Goal: Information Seeking & Learning: Learn about a topic

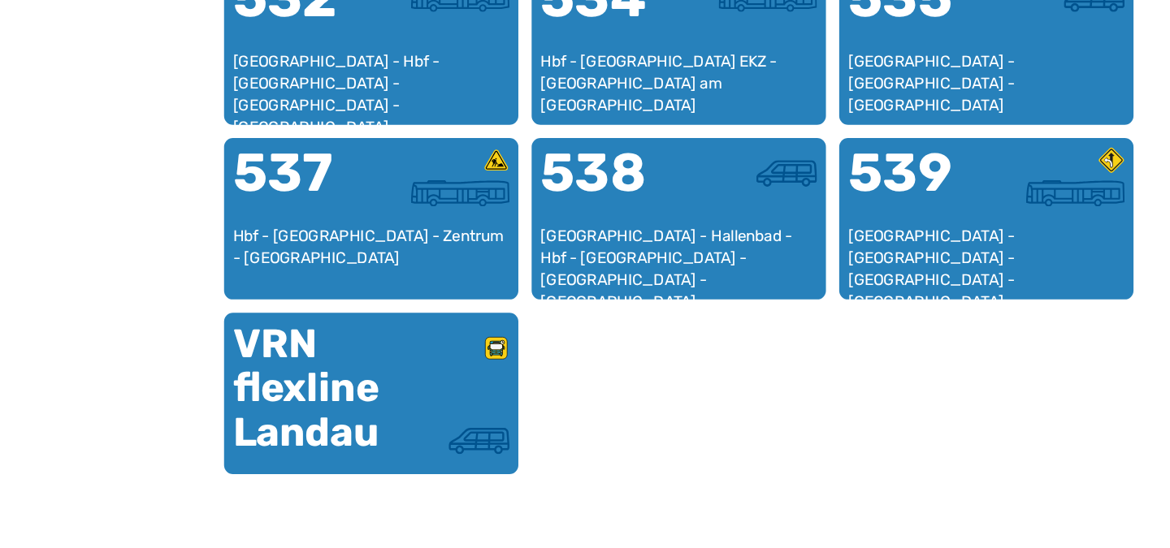
scroll to position [1006, 0]
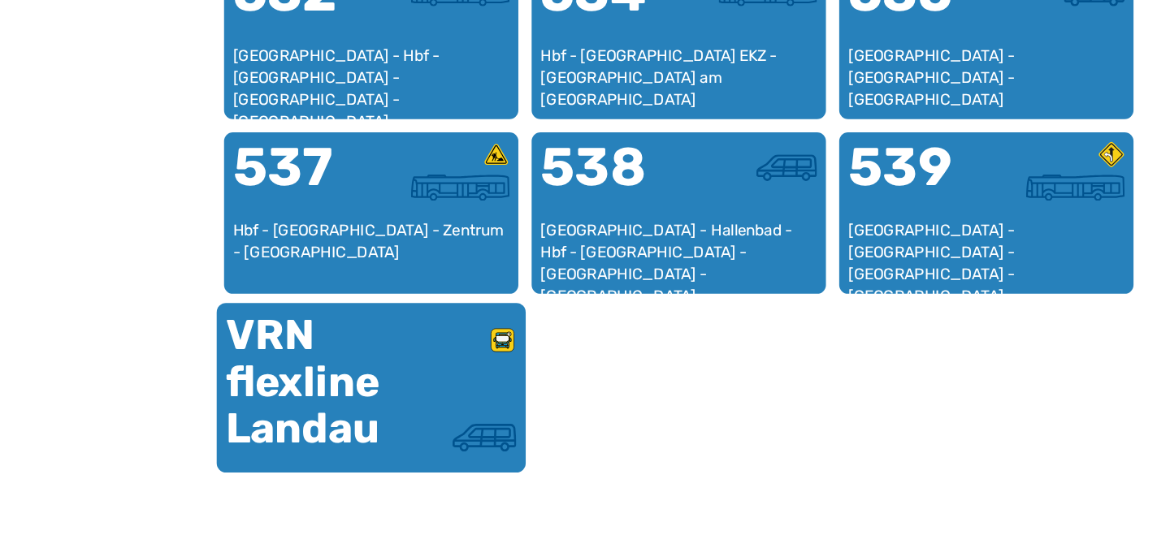
click at [421, 430] on div at bounding box center [412, 414] width 106 height 71
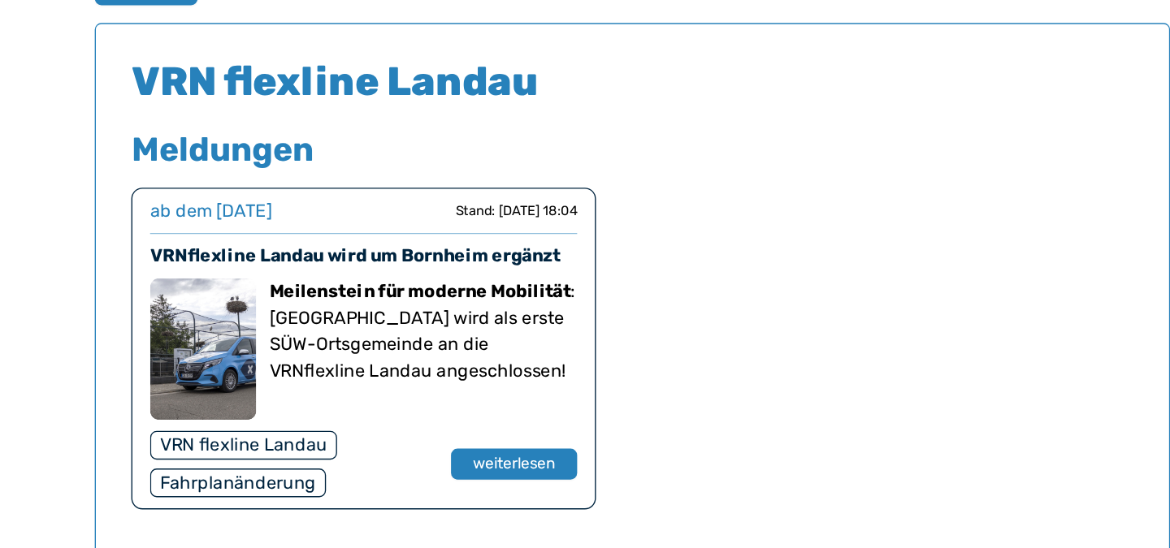
scroll to position [992, 0]
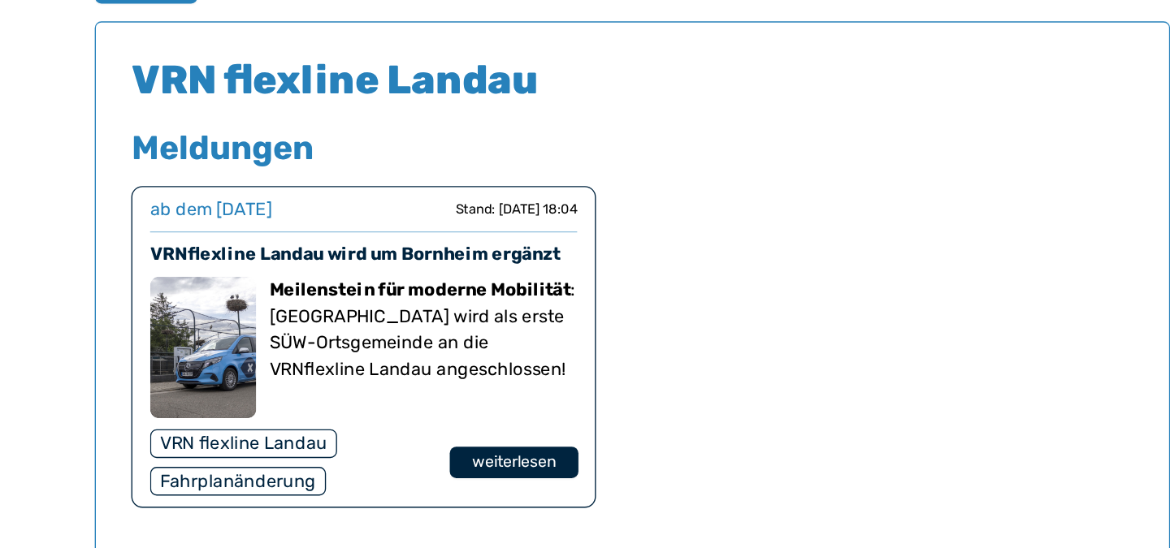
click at [463, 488] on button "weiterlesen" at bounding box center [498, 486] width 94 height 24
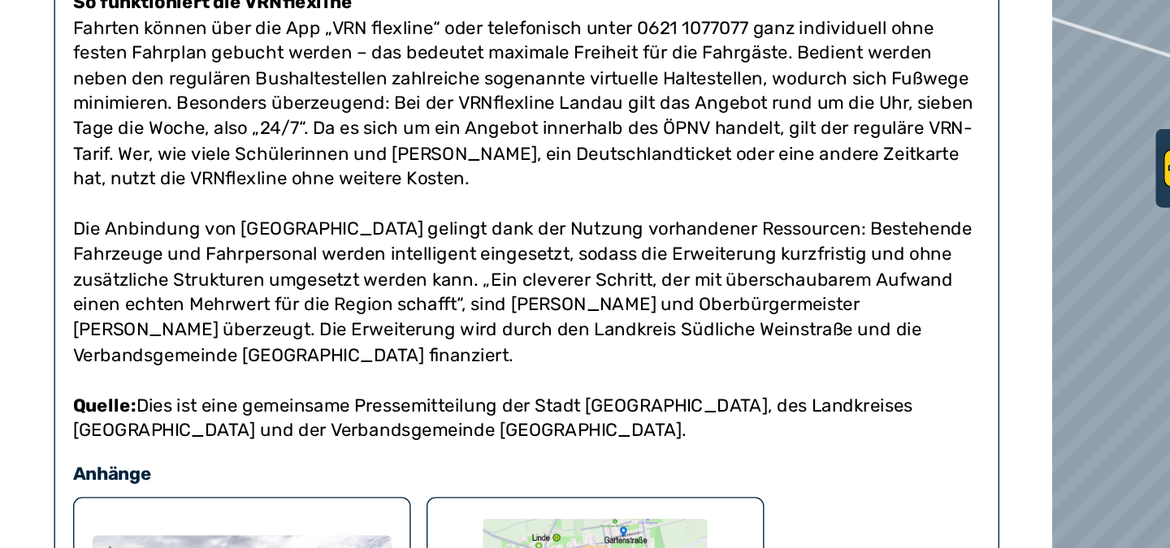
scroll to position [571, 0]
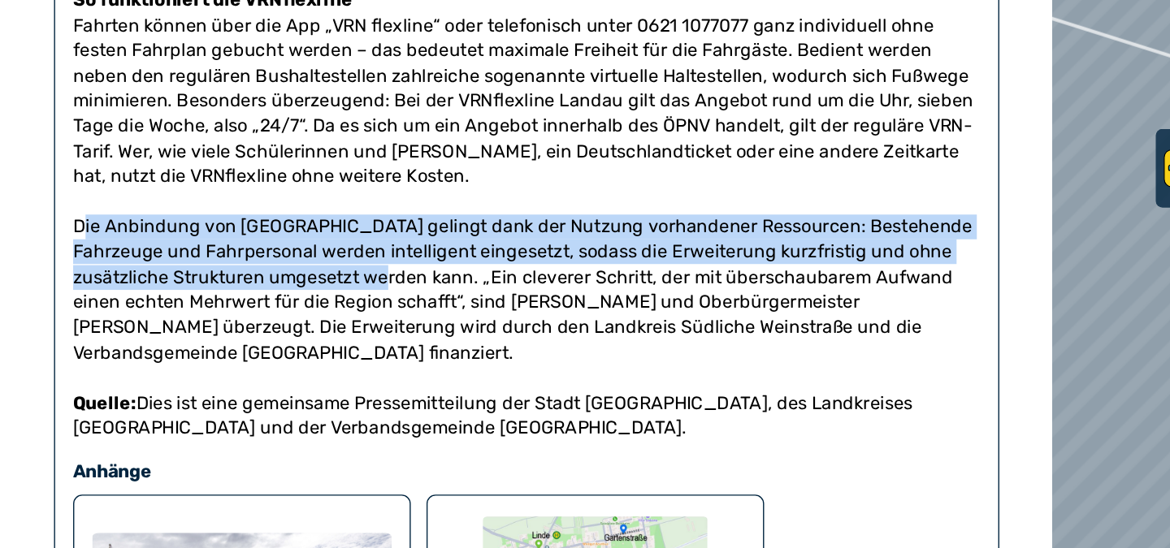
drag, startPoint x: 62, startPoint y: 295, endPoint x: 268, endPoint y: 336, distance: 210.5
click at [268, 336] on p "Die Anbindung von [GEOGRAPHIC_DATA] gelingt dank der Nutzung vorhandener Ressou…" at bounding box center [380, 353] width 655 height 128
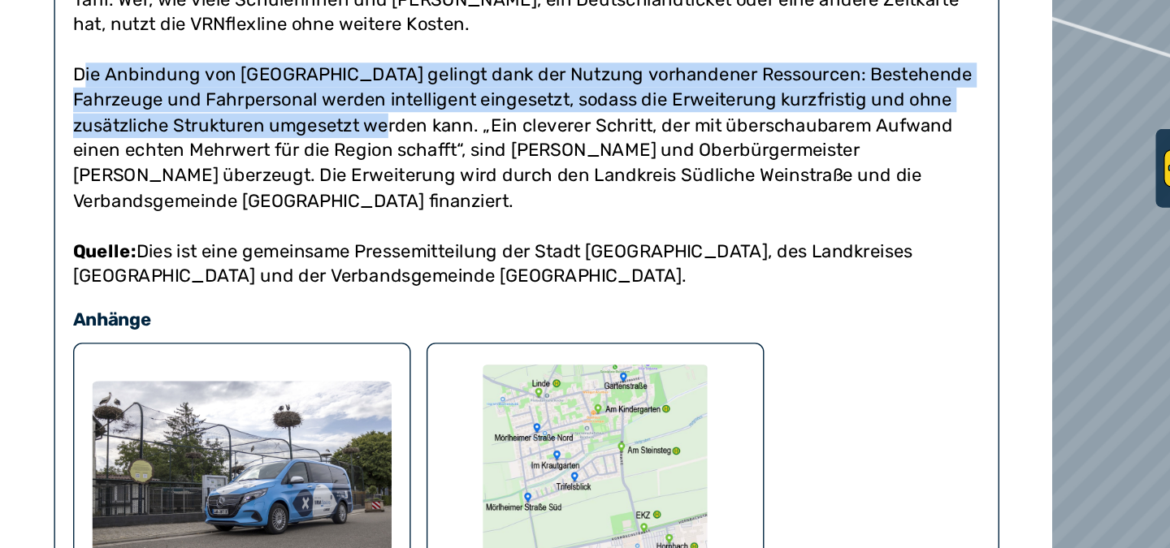
scroll to position [680, 0]
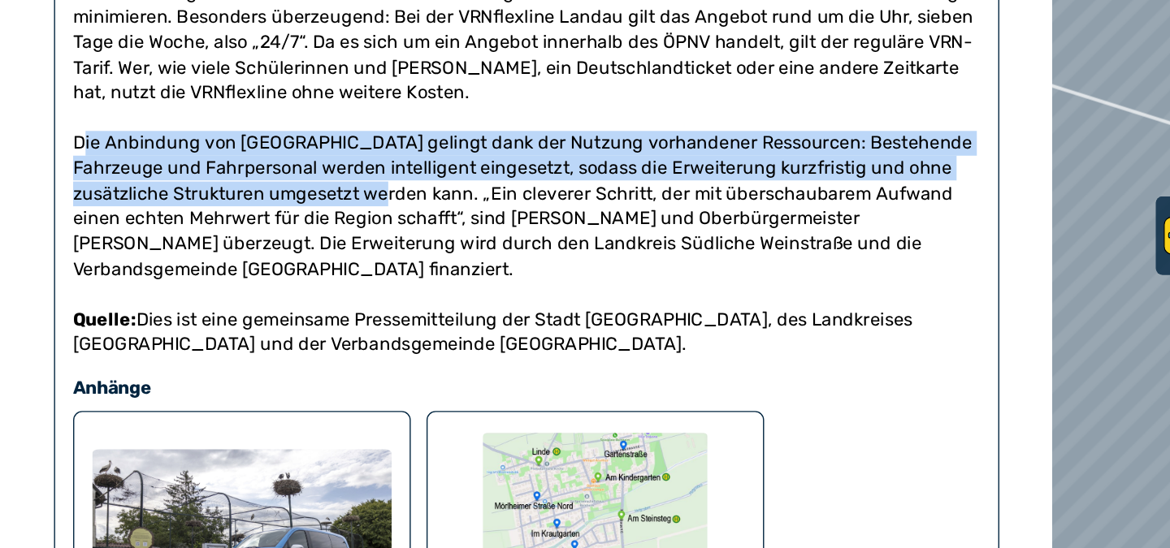
click at [268, 307] on p at bounding box center [380, 316] width 655 height 18
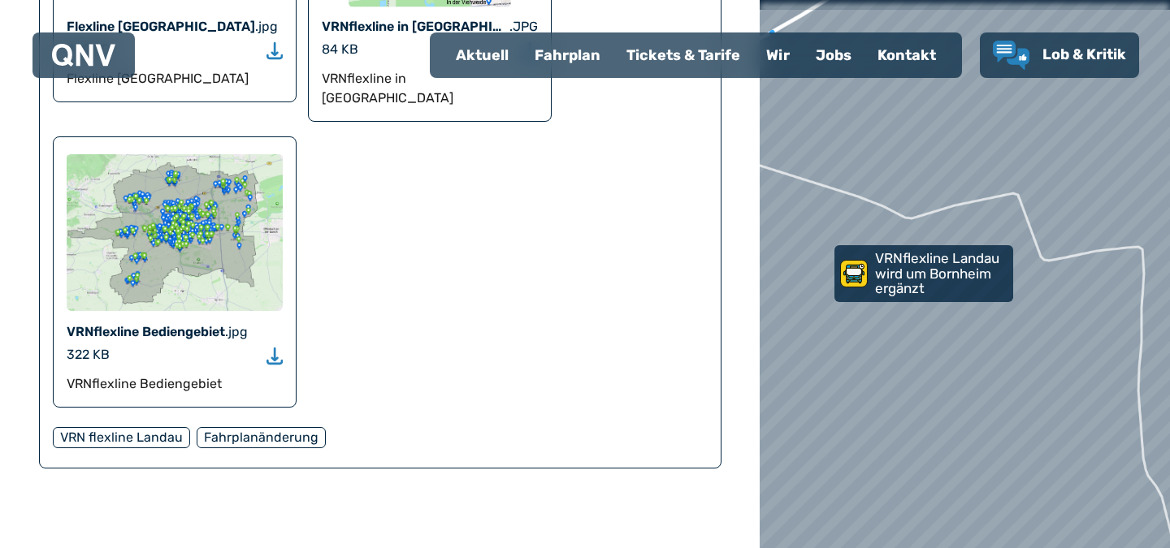
scroll to position [1281, 0]
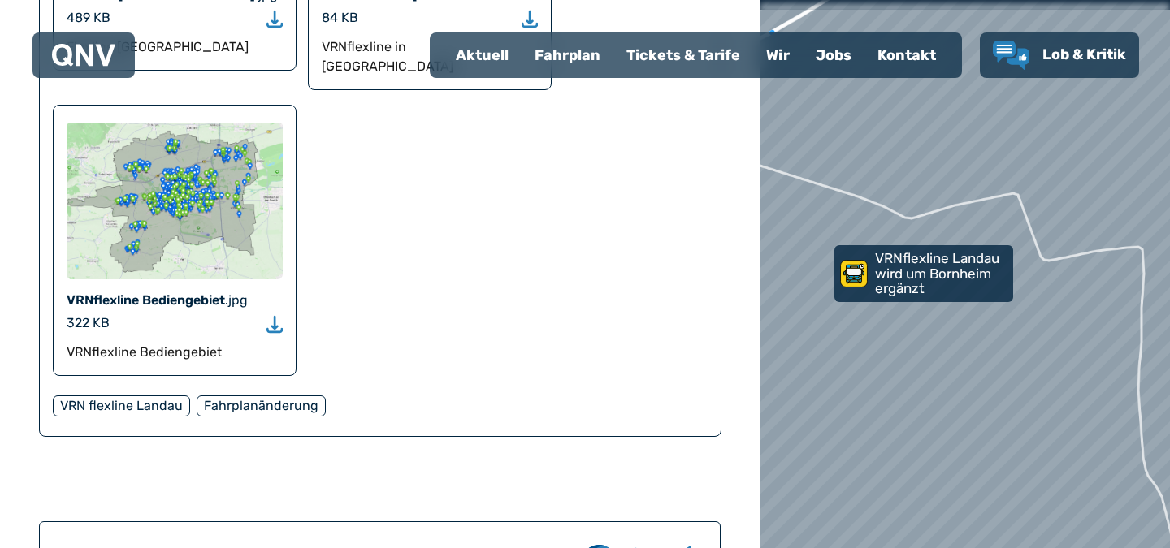
click at [181, 180] on img at bounding box center [175, 200] width 216 height 158
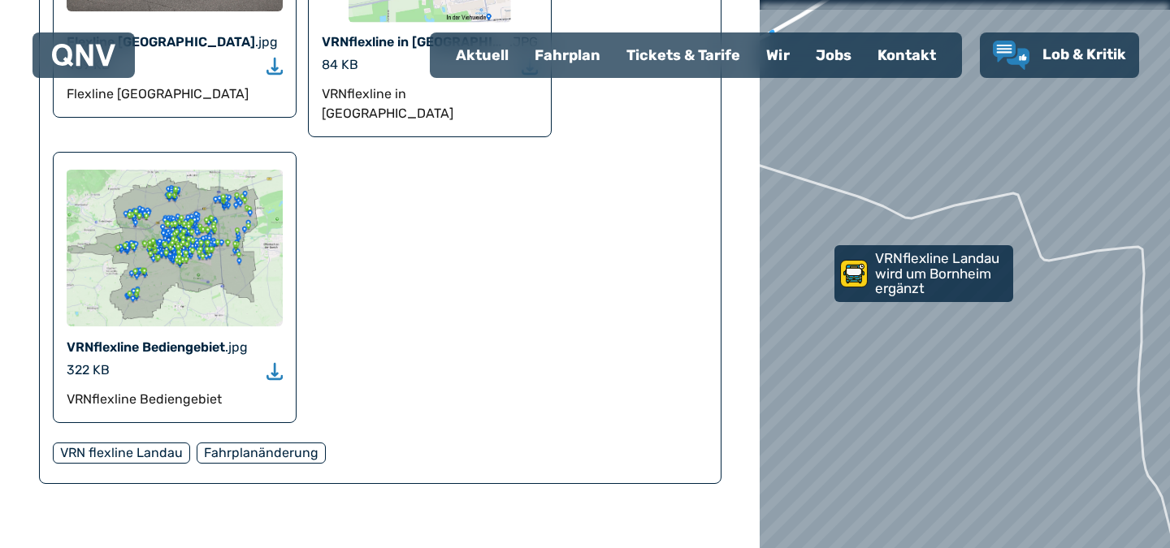
scroll to position [1242, 0]
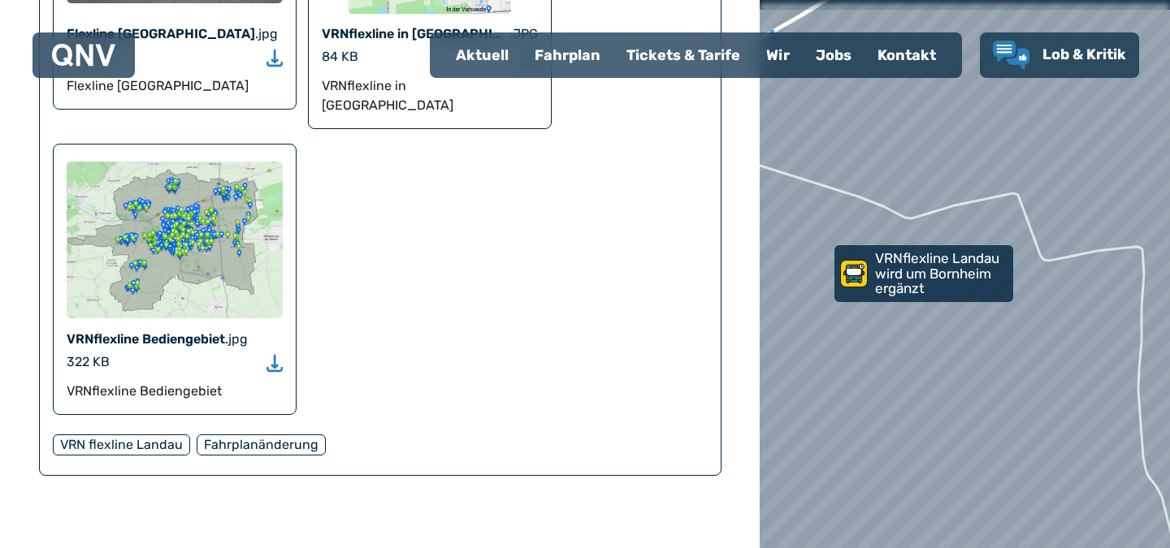
click at [236, 435] on div "Fahrplanänderung" at bounding box center [261, 445] width 129 height 21
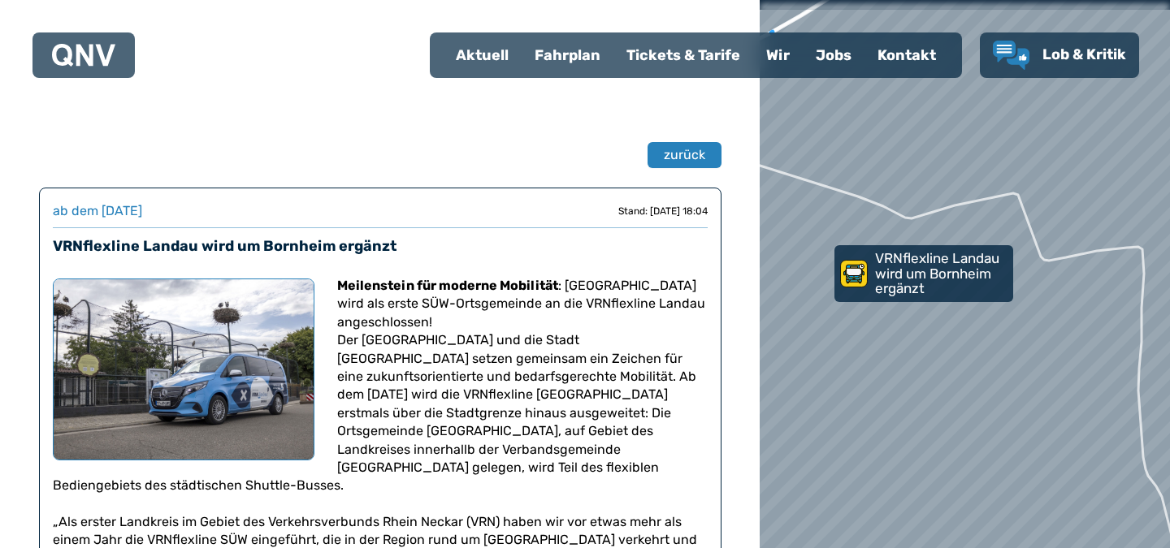
scroll to position [0, 0]
